Goal: Navigation & Orientation: Find specific page/section

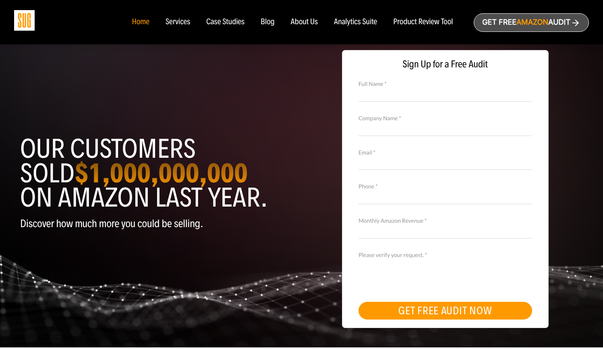
click at [304, 23] on div "About Us" at bounding box center [304, 22] width 27 height 9
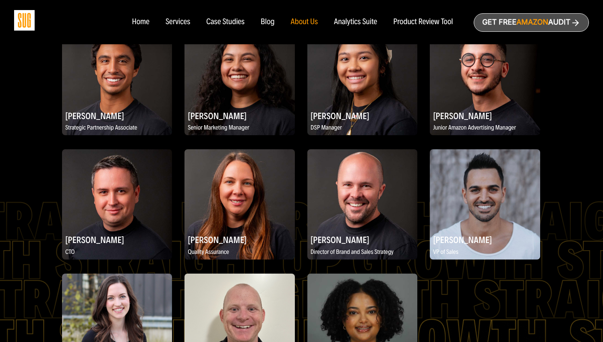
scroll to position [1094, 0]
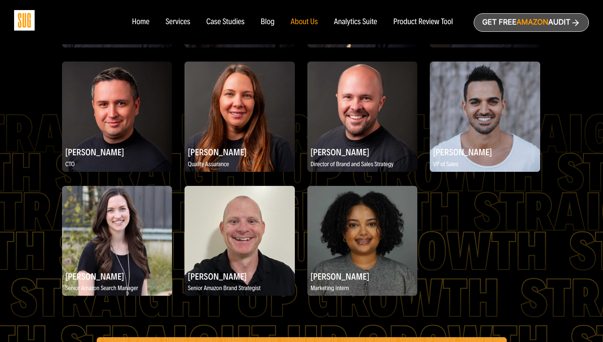
click at [135, 247] on img at bounding box center [117, 241] width 110 height 110
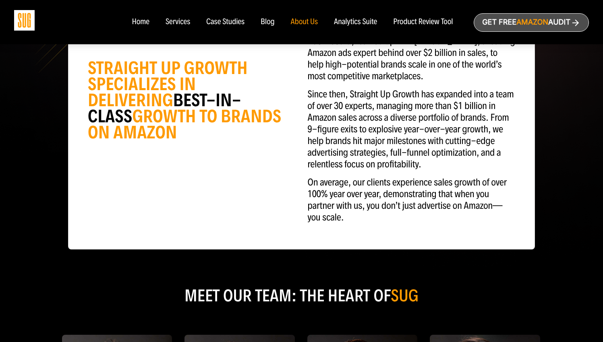
scroll to position [0, 0]
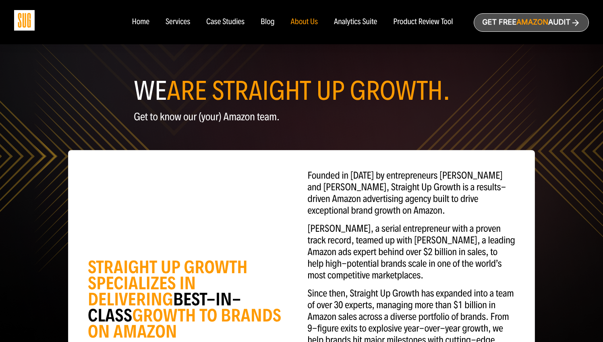
click at [141, 22] on div "Home" at bounding box center [140, 22] width 17 height 9
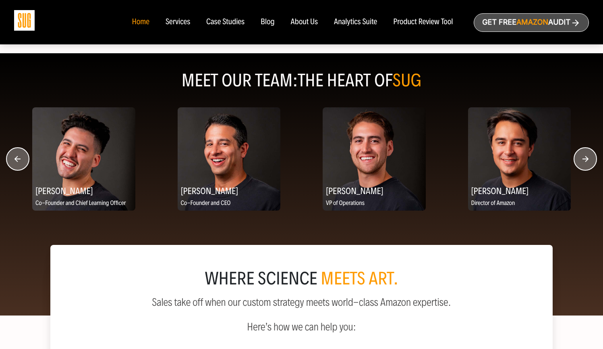
scroll to position [994, 0]
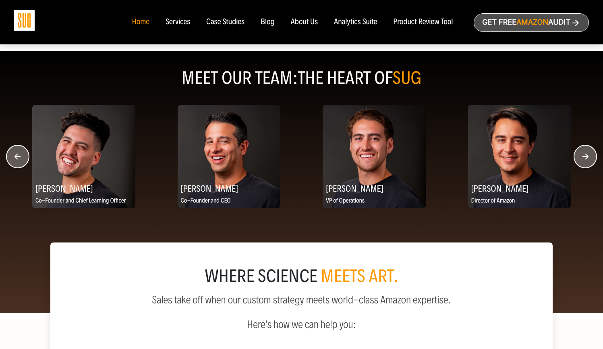
click at [582, 166] on circle "button" at bounding box center [585, 156] width 23 height 23
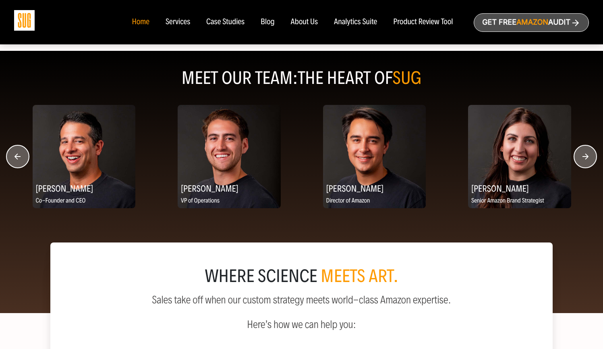
click at [582, 166] on circle "button" at bounding box center [585, 156] width 23 height 23
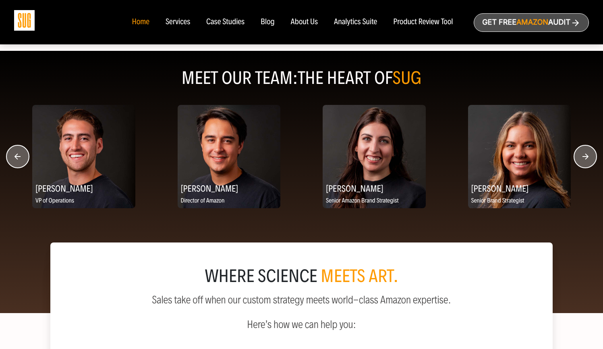
click at [582, 166] on circle "button" at bounding box center [585, 156] width 23 height 23
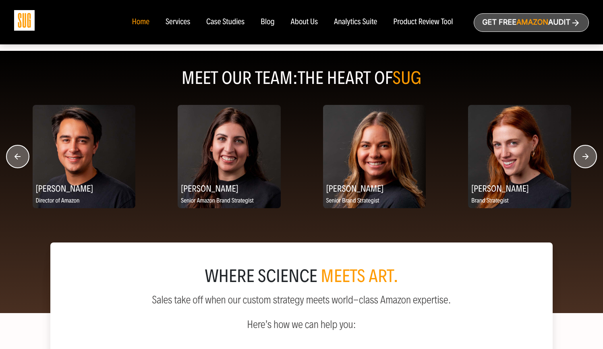
click at [582, 166] on circle "button" at bounding box center [585, 156] width 23 height 23
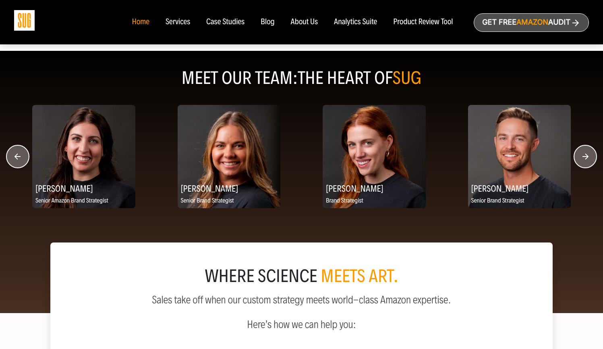
click at [582, 166] on circle "button" at bounding box center [585, 156] width 23 height 23
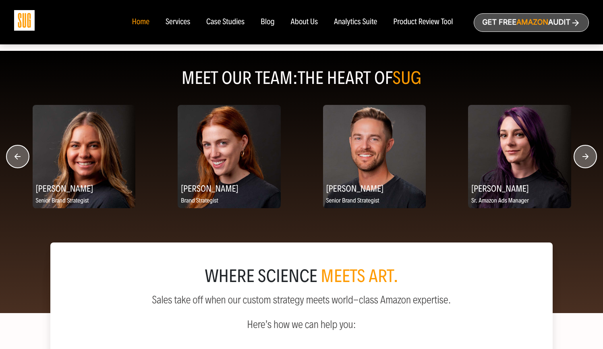
click at [582, 166] on circle "button" at bounding box center [585, 156] width 23 height 23
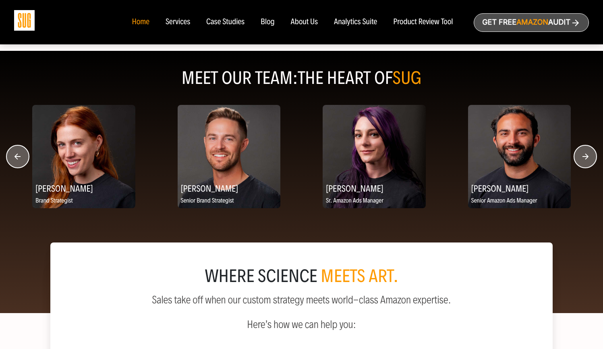
click at [582, 166] on circle "button" at bounding box center [585, 156] width 23 height 23
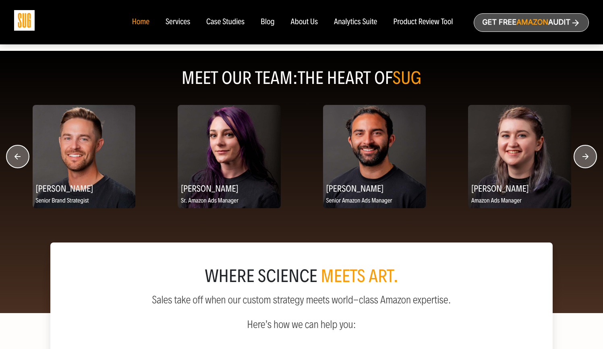
click at [582, 166] on circle "button" at bounding box center [585, 156] width 23 height 23
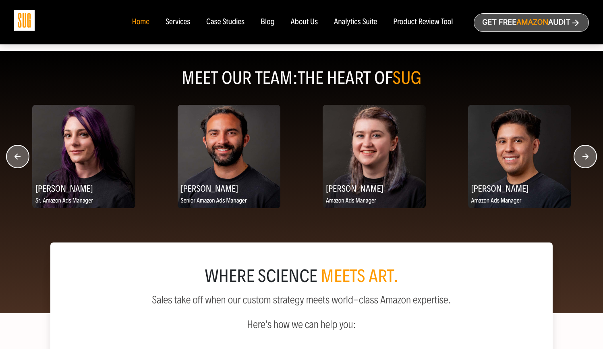
click at [582, 166] on circle "button" at bounding box center [585, 156] width 23 height 23
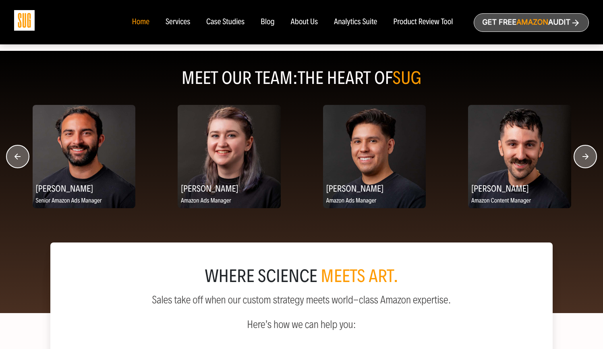
click at [582, 166] on circle "button" at bounding box center [585, 156] width 23 height 23
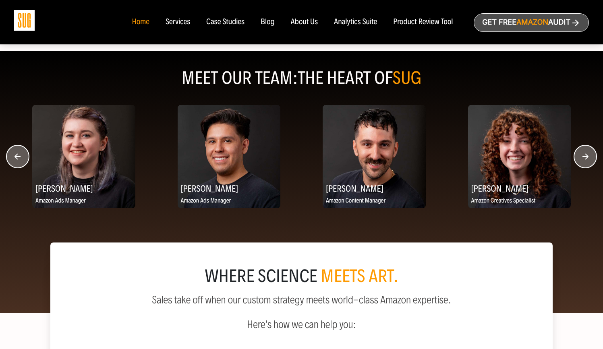
click at [582, 166] on circle "button" at bounding box center [585, 156] width 23 height 23
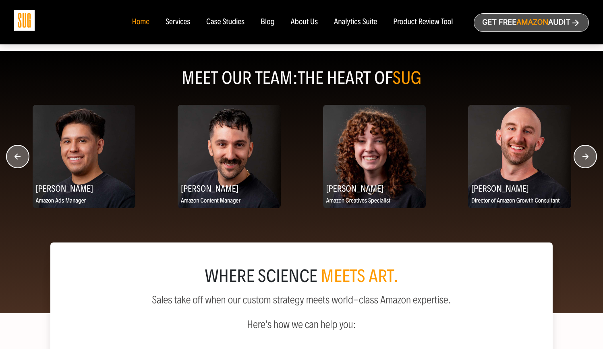
click at [582, 166] on circle "button" at bounding box center [585, 156] width 23 height 23
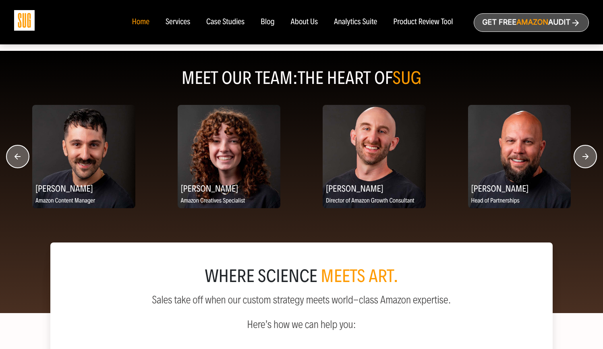
click at [582, 166] on circle "button" at bounding box center [585, 156] width 23 height 23
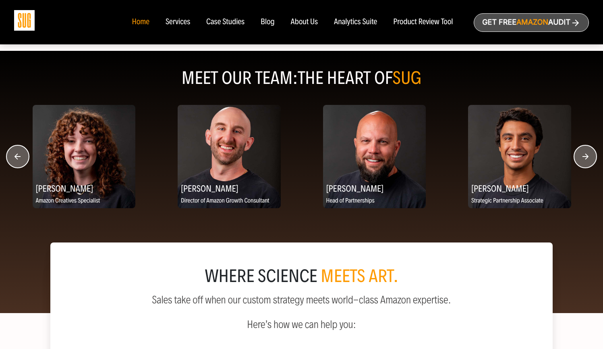
click at [582, 166] on circle "button" at bounding box center [585, 156] width 23 height 23
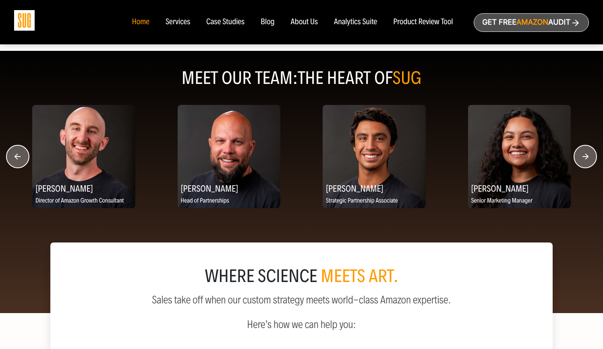
click at [582, 166] on circle "button" at bounding box center [585, 156] width 23 height 23
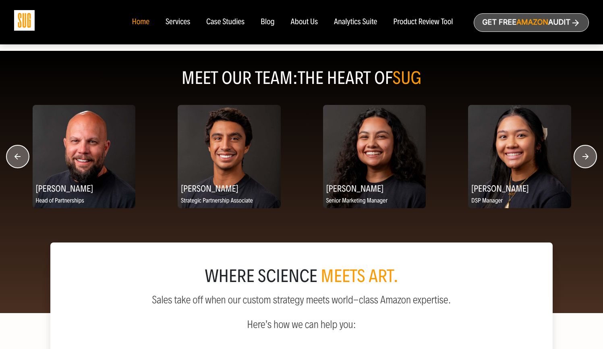
click at [582, 166] on circle "button" at bounding box center [585, 156] width 23 height 23
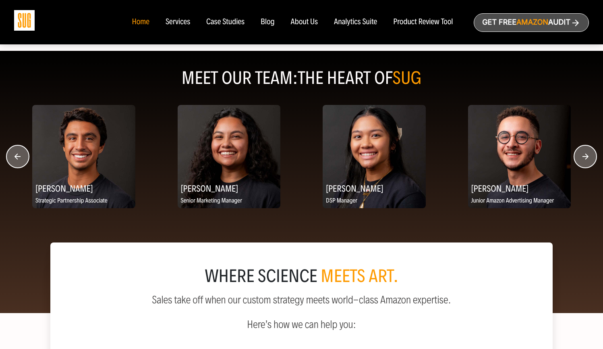
click at [582, 166] on circle "button" at bounding box center [585, 156] width 23 height 23
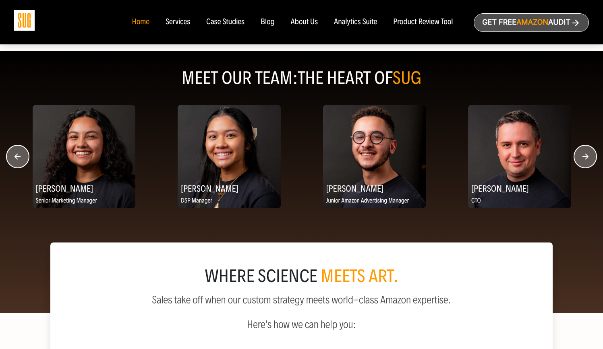
click at [582, 166] on circle "button" at bounding box center [585, 156] width 23 height 23
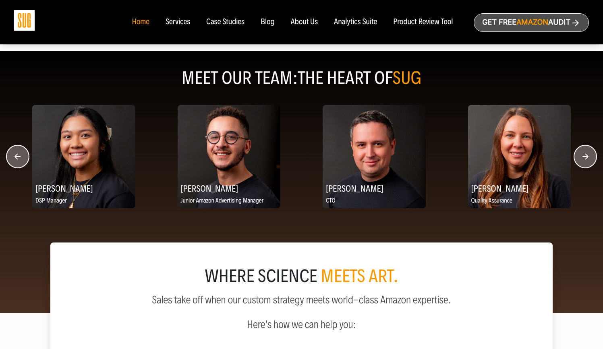
click at [582, 166] on circle "button" at bounding box center [585, 156] width 23 height 23
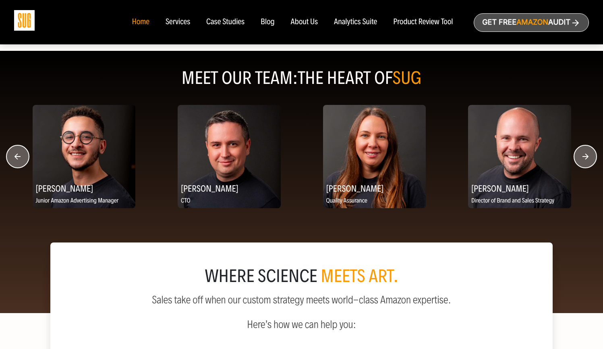
click at [582, 166] on circle "button" at bounding box center [585, 156] width 23 height 23
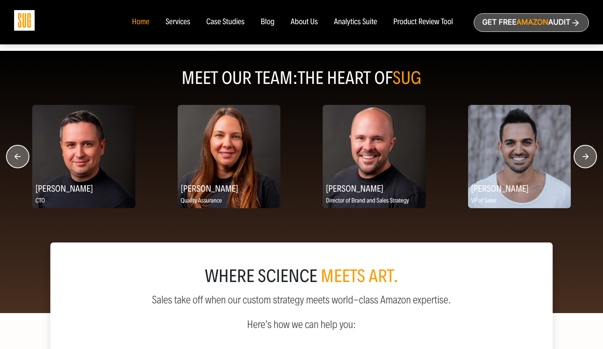
click at [582, 166] on circle "button" at bounding box center [585, 156] width 23 height 23
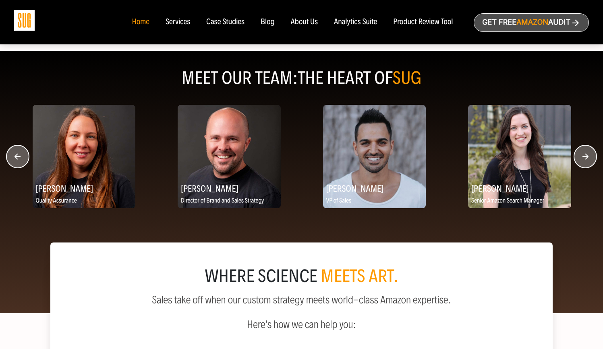
click at [582, 166] on circle "button" at bounding box center [585, 156] width 23 height 23
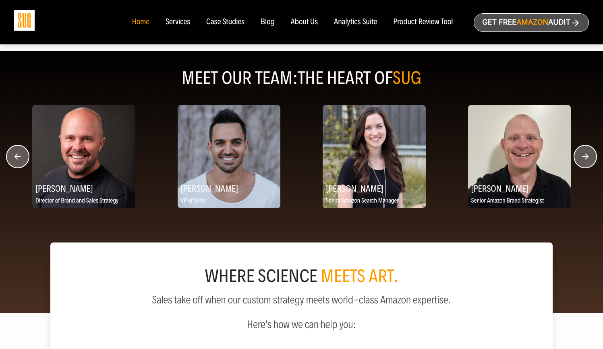
click at [582, 166] on circle "button" at bounding box center [585, 156] width 23 height 23
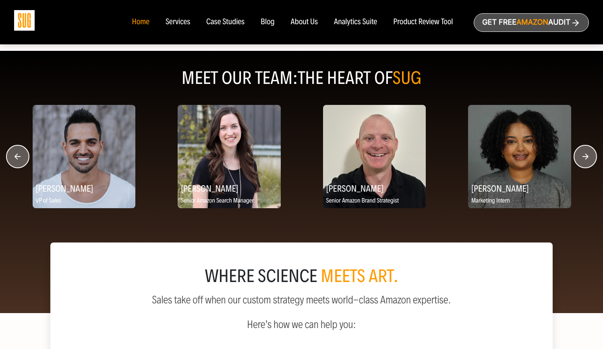
click at [582, 166] on circle "button" at bounding box center [585, 156] width 23 height 23
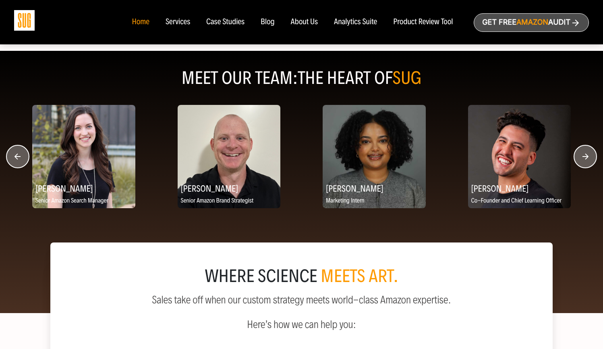
click at [582, 166] on circle "button" at bounding box center [585, 156] width 23 height 23
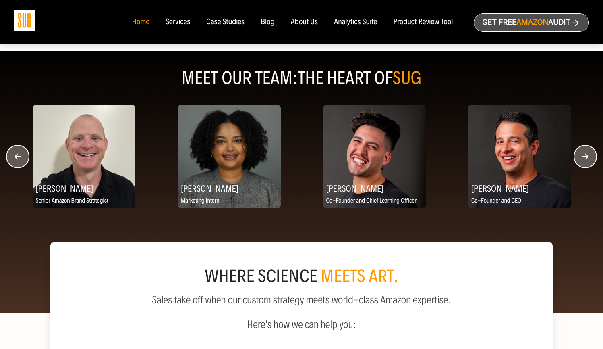
click at [582, 166] on circle "button" at bounding box center [585, 156] width 23 height 23
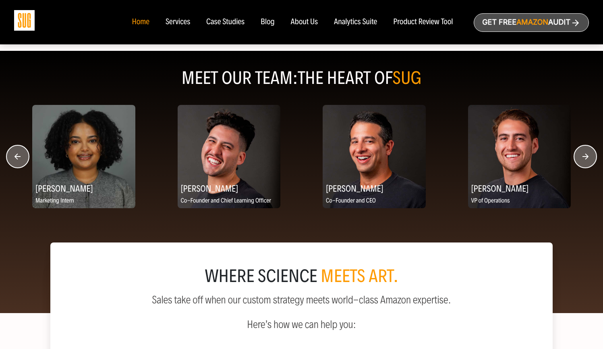
click at [582, 166] on circle "button" at bounding box center [585, 156] width 23 height 23
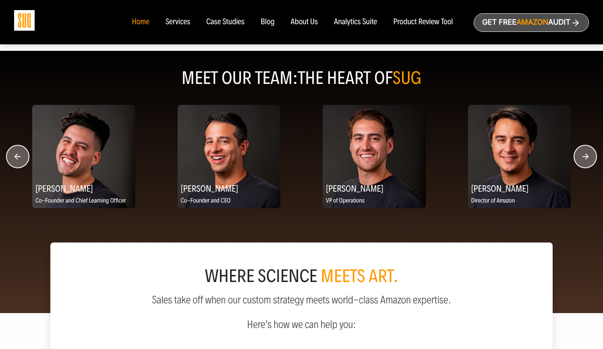
click at [582, 166] on circle "button" at bounding box center [585, 156] width 23 height 23
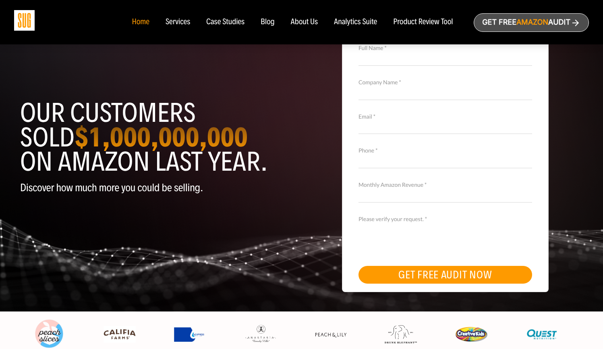
scroll to position [0, 0]
